Goal: Register for event/course

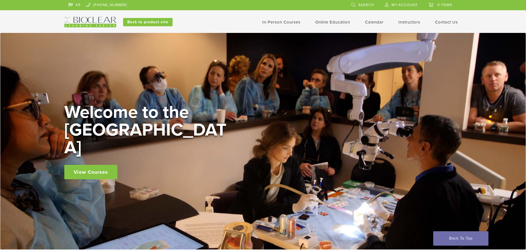
click at [413, 236] on div "Welcome to the [GEOGRAPHIC_DATA] View Courses" at bounding box center [263, 141] width 526 height 216
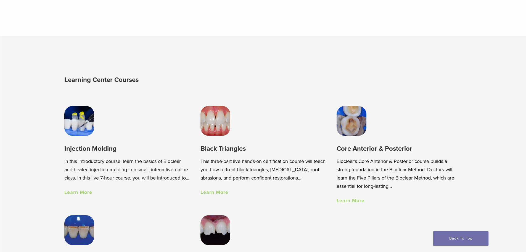
scroll to position [331, 0]
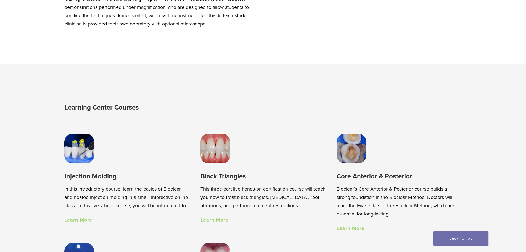
click at [80, 155] on img at bounding box center [79, 148] width 30 height 30
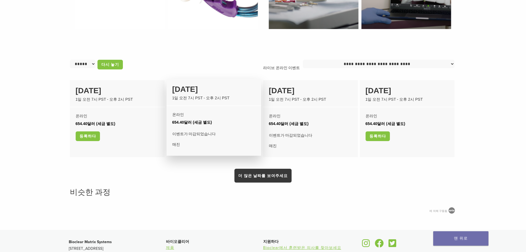
scroll to position [319, 0]
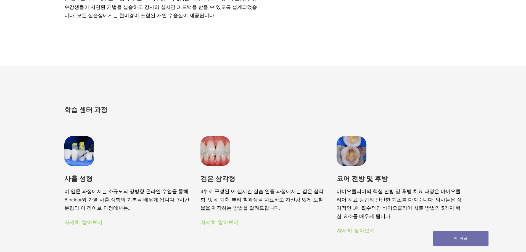
scroll to position [331, 0]
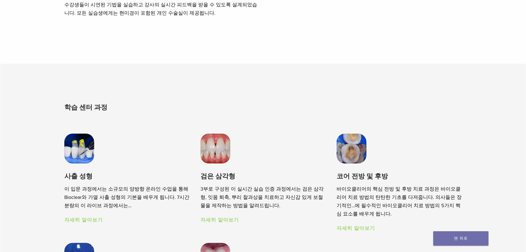
click at [212, 146] on img at bounding box center [215, 148] width 30 height 30
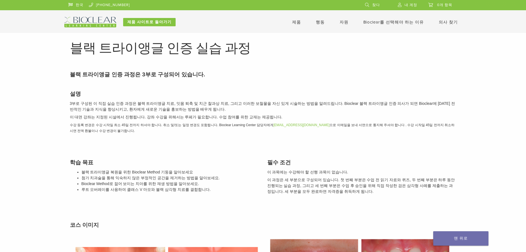
drag, startPoint x: 72, startPoint y: 44, endPoint x: 387, endPoint y: 138, distance: 328.8
click at [232, 85] on div "설명 3부로 구성된 이 직접 실습 인증 과정은 블랙 트라이앵글 치료, 잇몸 퇴축 및 치근 찰과상 치료, 그리고 이러한 보철물을 자신 있게 시술…" at bounding box center [263, 111] width 395 height 57
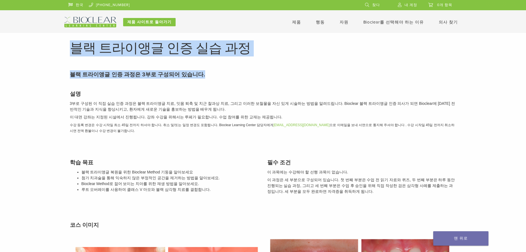
drag, startPoint x: 70, startPoint y: 45, endPoint x: 239, endPoint y: 59, distance: 170.1
click at [231, 53] on font "블랙 트라이앵글 인증 실습 과정" at bounding box center [160, 48] width 181 height 16
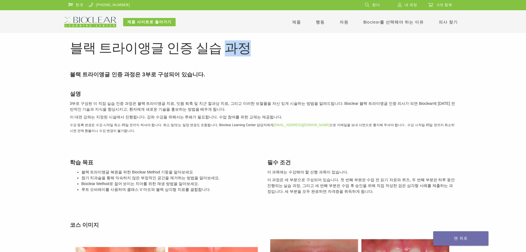
click at [231, 53] on font "블랙 트라이앵글 인증 실습 과정" at bounding box center [160, 48] width 181 height 16
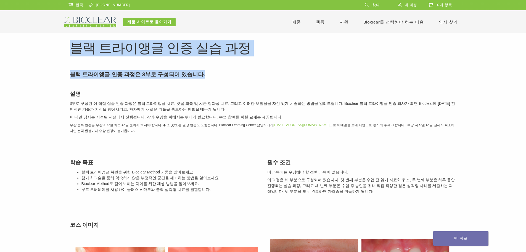
drag, startPoint x: 71, startPoint y: 45, endPoint x: 237, endPoint y: 68, distance: 168.5
copy article "블랙 트라이앵글 인증 실습 과정 Section builder not enabled for post $post_id 블랙 트라이앵글 인증 과정은…"
click at [155, 46] on font "블랙 트라이앵글 인증 실습 과정" at bounding box center [160, 48] width 181 height 16
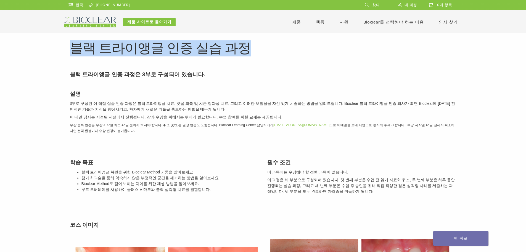
drag, startPoint x: 72, startPoint y: 47, endPoint x: 254, endPoint y: 43, distance: 182.3
click at [254, 43] on h1 "블랙 트라이앵글 인증 실습 과정" at bounding box center [263, 48] width 387 height 13
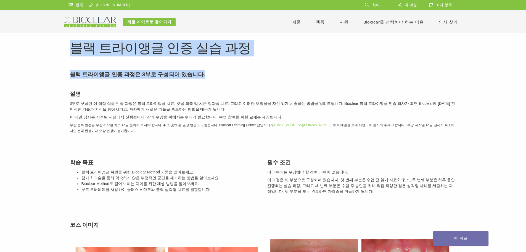
drag, startPoint x: 76, startPoint y: 45, endPoint x: 226, endPoint y: 57, distance: 150.4
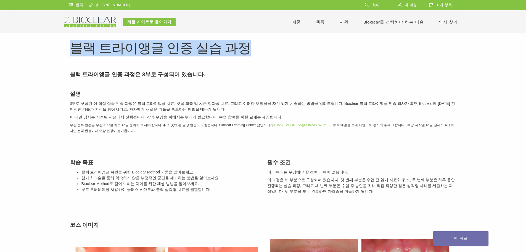
drag, startPoint x: 73, startPoint y: 45, endPoint x: 284, endPoint y: 53, distance: 211.7
click at [284, 53] on h1 "블랙 트라이앵글 인증 실습 과정" at bounding box center [263, 48] width 387 height 13
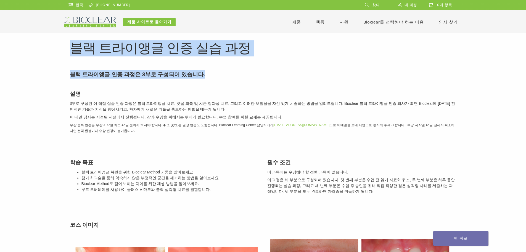
drag, startPoint x: 72, startPoint y: 45, endPoint x: 257, endPoint y: 56, distance: 186.2
copy article "블랙 트라이앵글 인증 실습 과정 Section builder not enabled for post $post_id 블랙 트라이앵글 인증 과정은…"
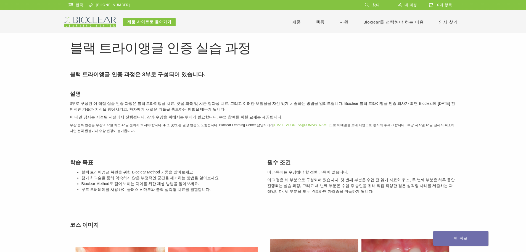
click at [179, 95] on h3 "설명" at bounding box center [263, 93] width 387 height 8
drag, startPoint x: 70, startPoint y: 51, endPoint x: 443, endPoint y: 192, distance: 399.0
click at [180, 105] on font "3부로 구성된 이 직접 실습 인증 과정은 블랙 트라이앵글 치료, 잇몸 퇴축 및 치근 찰과상 치료, 그리고 이러한 보철물을 자신 있게 시술하는 …" at bounding box center [262, 106] width 385 height 10
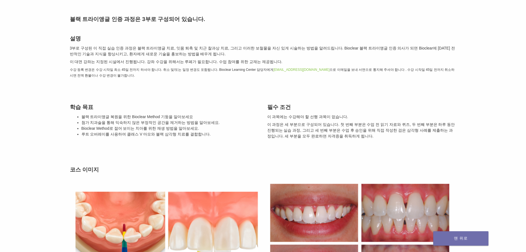
scroll to position [110, 0]
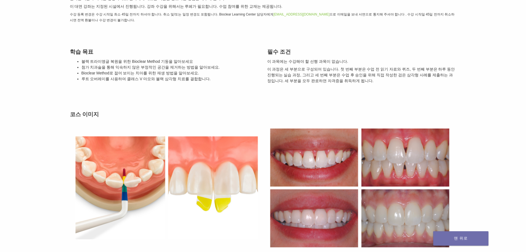
click at [117, 166] on img at bounding box center [166, 187] width 193 height 133
click at [208, 112] on h3 "코스 이미지" at bounding box center [263, 114] width 387 height 8
click at [125, 163] on img at bounding box center [166, 187] width 193 height 133
drag, startPoint x: 68, startPoint y: 142, endPoint x: 195, endPoint y: 170, distance: 129.4
click at [195, 170] on div "코스 이미지" at bounding box center [263, 181] width 395 height 157
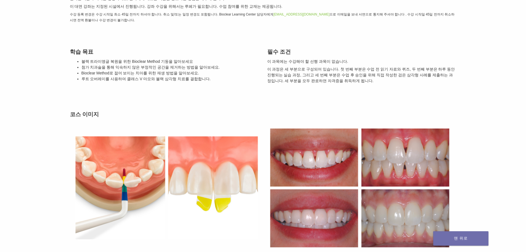
drag, startPoint x: 167, startPoint y: 221, endPoint x: 154, endPoint y: 221, distance: 13.0
drag, startPoint x: 152, startPoint y: 222, endPoint x: 152, endPoint y: 226, distance: 3.6
click at [466, 162] on main "블랙 트라이앵글 인증 실습 과정 Section builder not enabled for post $post_id 블랙 트라이앵글 인증 과정은…" at bounding box center [263, 206] width 526 height 551
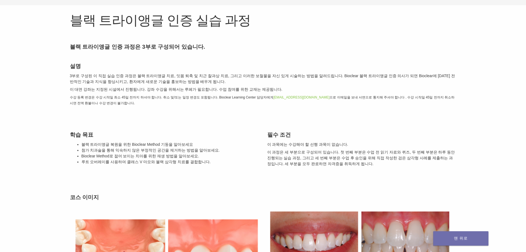
scroll to position [0, 0]
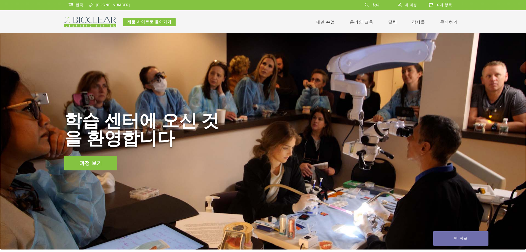
scroll to position [334, 0]
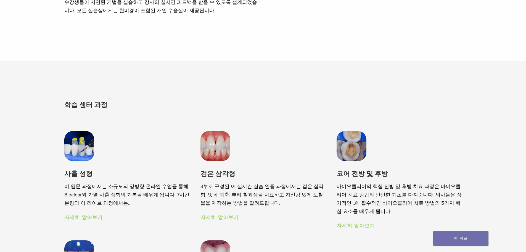
click at [88, 147] on img at bounding box center [79, 146] width 30 height 30
click at [357, 131] on img at bounding box center [352, 146] width 30 height 30
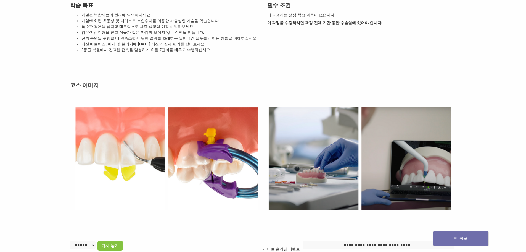
scroll to position [55, 0]
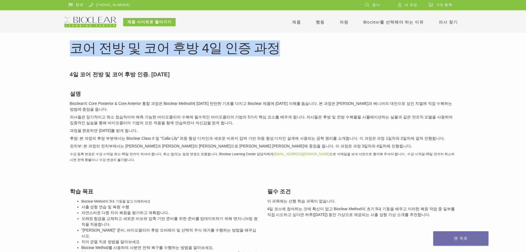
drag, startPoint x: 72, startPoint y: 49, endPoint x: 282, endPoint y: 55, distance: 209.4
click at [282, 55] on h1 "코어 전방 및 코어 후방 4일 인증 과정" at bounding box center [263, 48] width 387 height 13
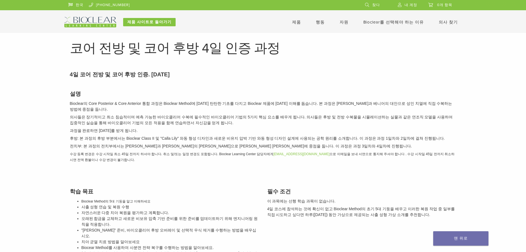
click at [240, 76] on p "4일 코어 전방 및 코어 후방 인증. 36 CE" at bounding box center [263, 74] width 387 height 8
